Goal: Entertainment & Leisure: Browse casually

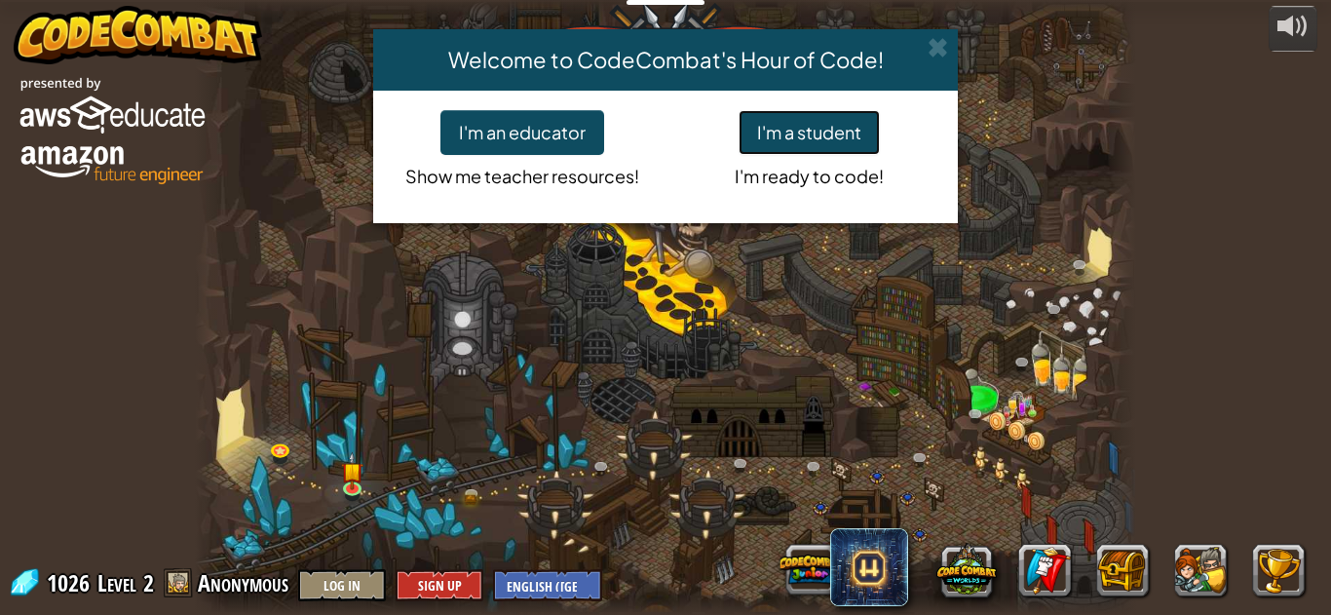
click at [849, 118] on button "I'm a student" at bounding box center [809, 132] width 141 height 45
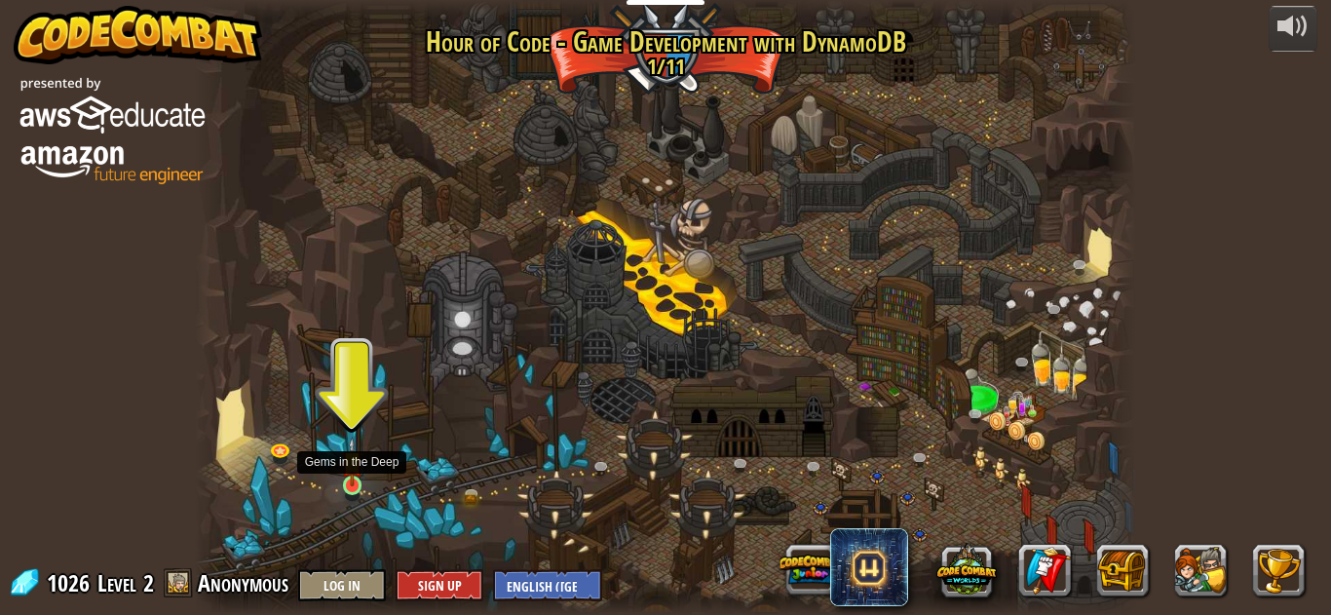
click at [347, 471] on img at bounding box center [352, 462] width 22 height 51
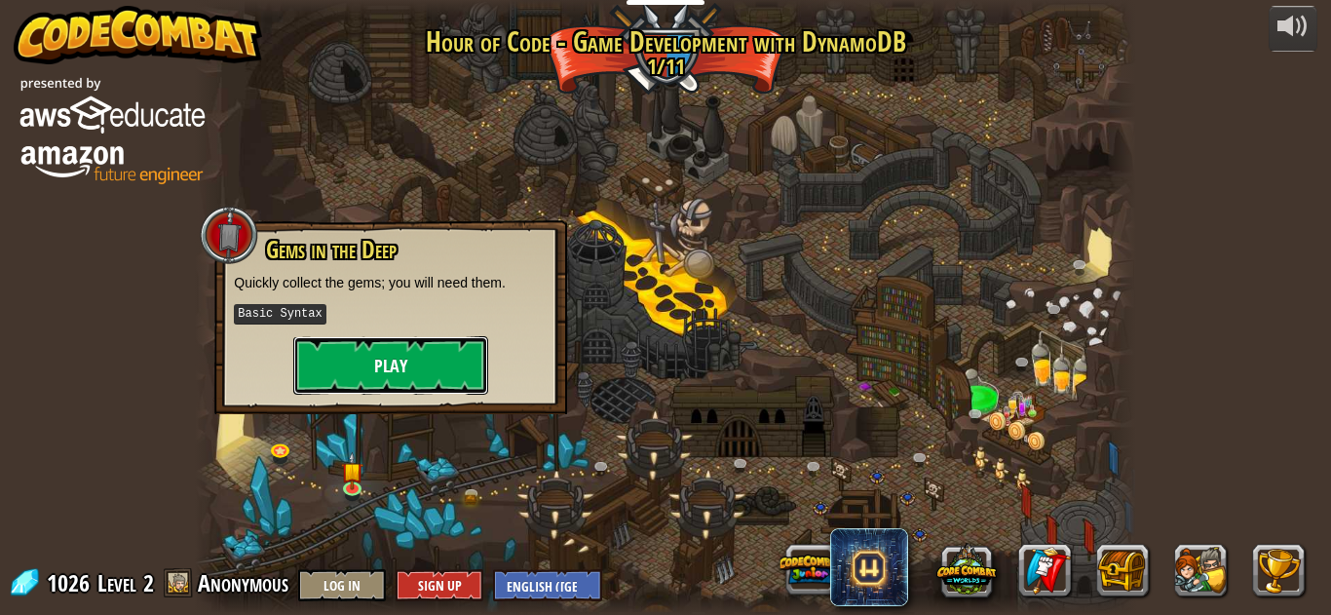
click at [350, 377] on button "Play" at bounding box center [390, 365] width 195 height 58
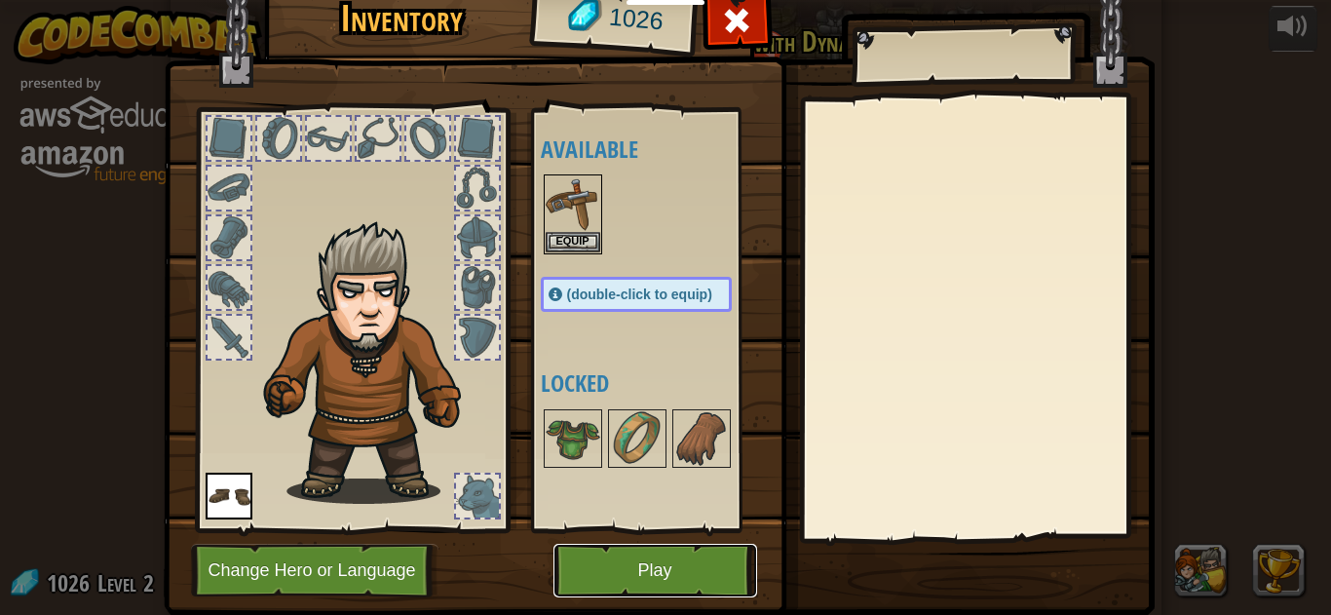
click at [659, 568] on button "Play" at bounding box center [656, 571] width 204 height 54
